Goal: Transaction & Acquisition: Purchase product/service

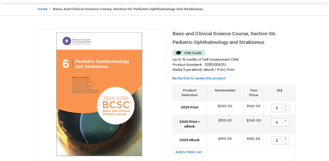
scroll to position [52, 0]
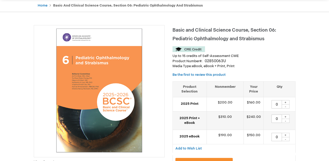
click at [286, 101] on div "+" at bounding box center [285, 102] width 8 height 4
type input "1"
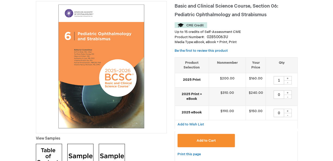
scroll to position [78, 0]
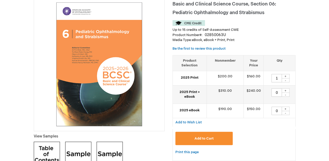
click at [213, 140] on button "Add to Cart" at bounding box center [204, 138] width 58 height 13
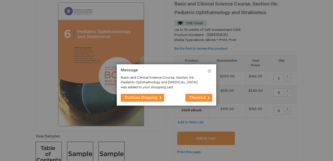
click at [189, 99] on span "Checkout" at bounding box center [197, 97] width 16 height 4
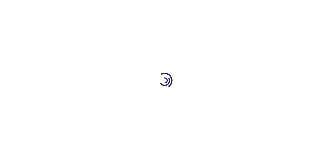
select select "US"
select select "36"
